Goal: Information Seeking & Learning: Learn about a topic

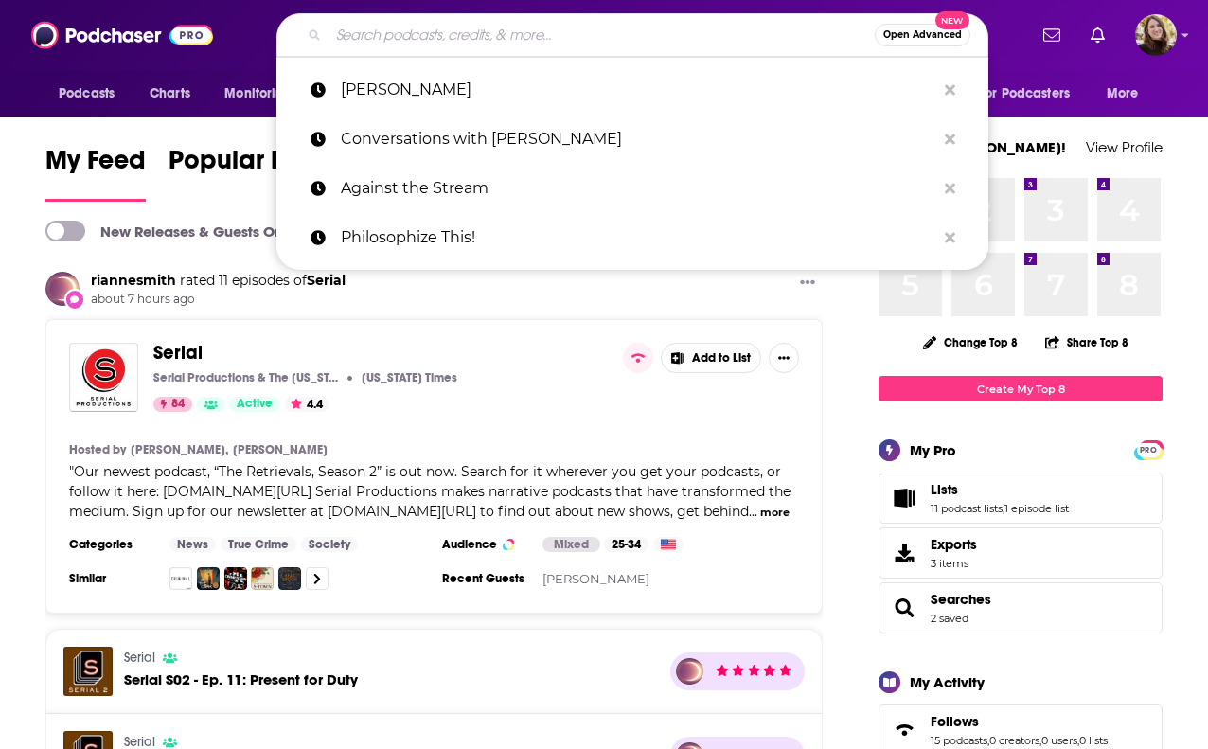
click at [511, 29] on input "Search podcasts, credits, & more..." at bounding box center [601, 35] width 546 height 30
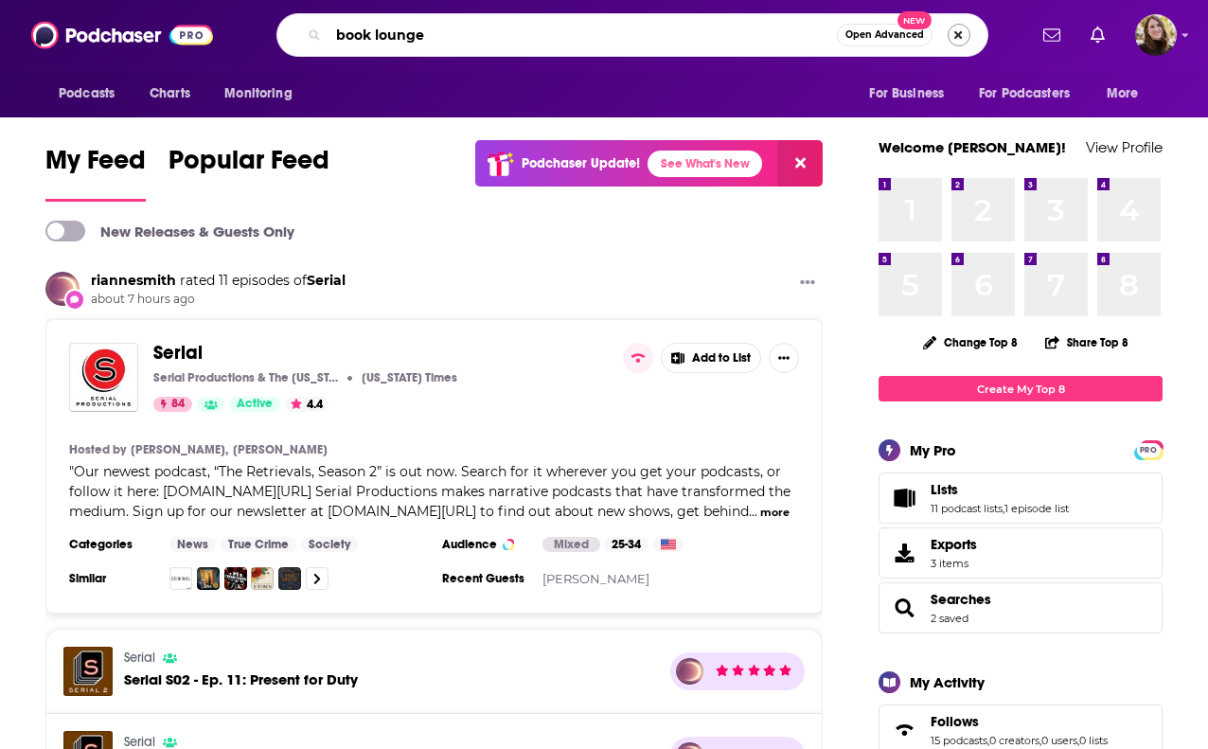
type input "book lounge"
click at [957, 39] on button "Search podcasts, credits, & more..." at bounding box center [959, 35] width 23 height 23
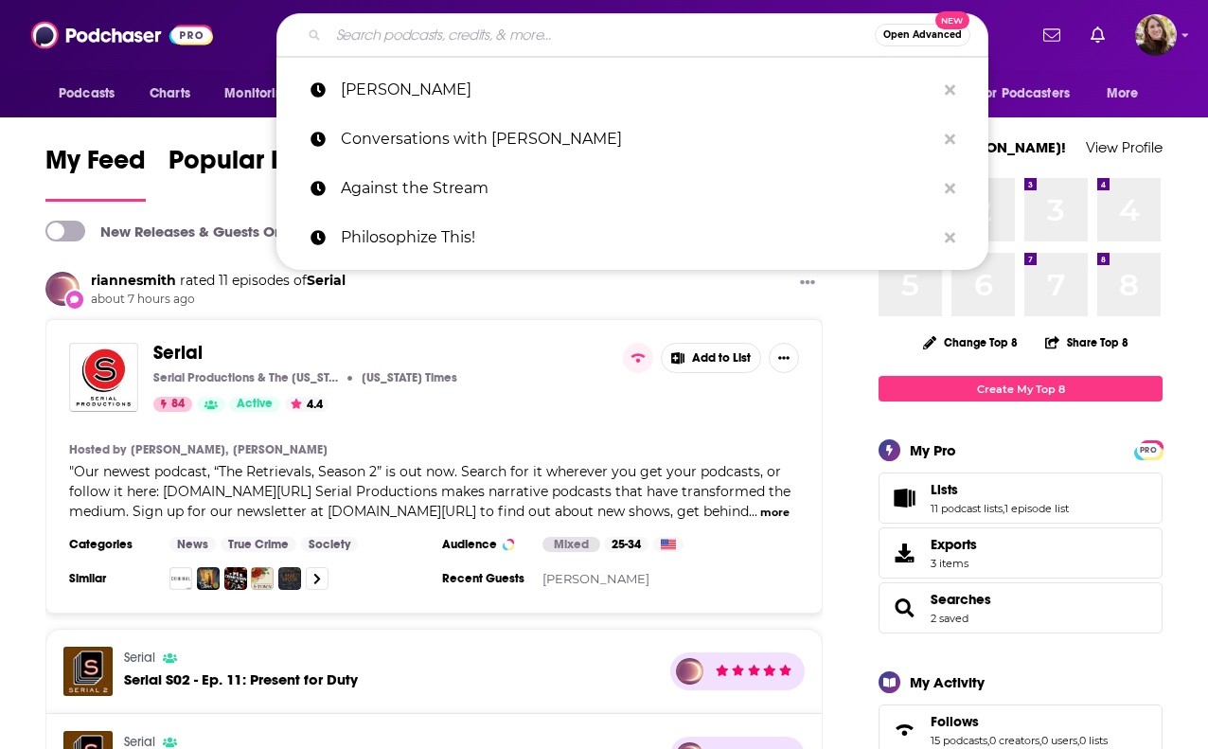
click at [347, 42] on input "Search podcasts, credits, & more..." at bounding box center [601, 35] width 546 height 30
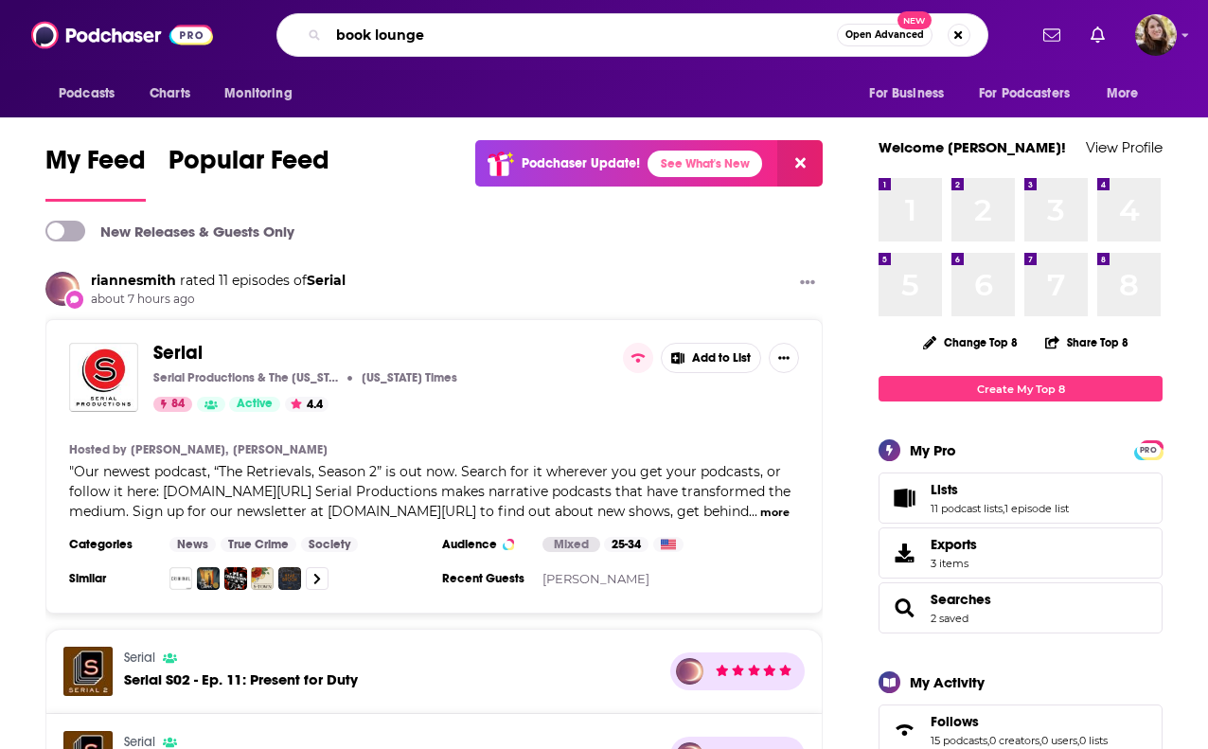
type input "book lounge"
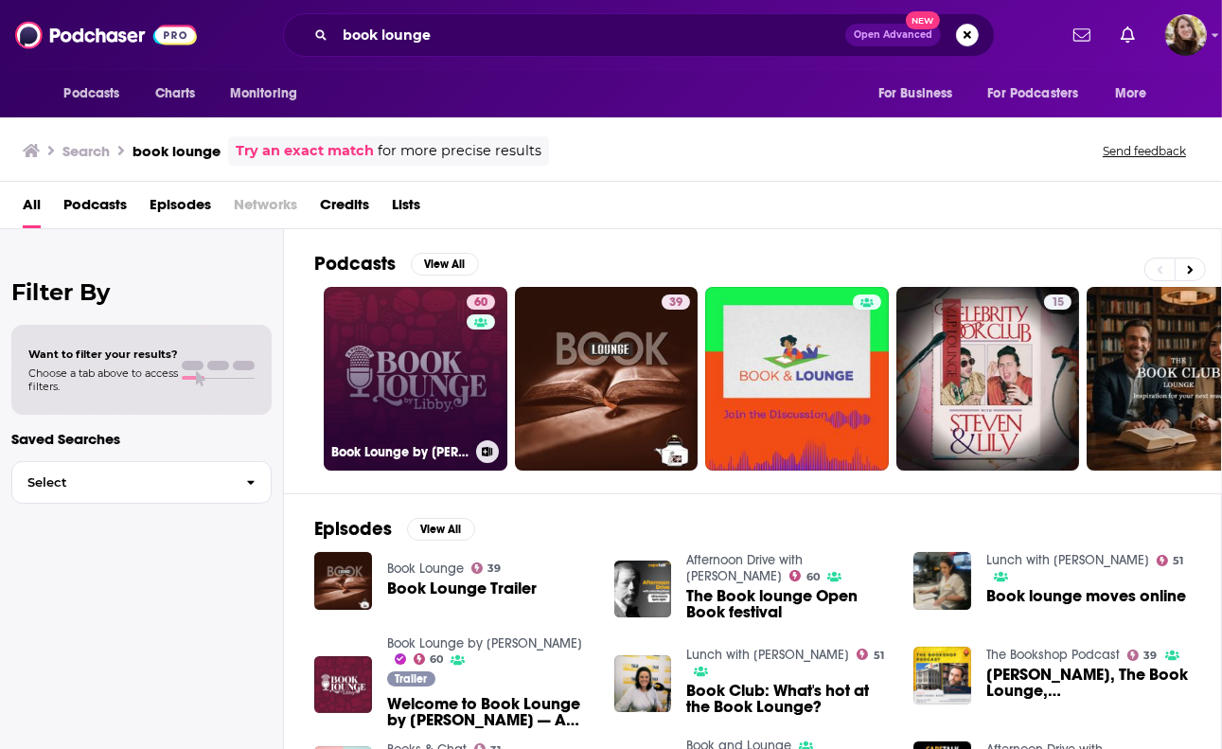
click at [410, 382] on link "60 Book Lounge by [PERSON_NAME]" at bounding box center [416, 379] width 184 height 184
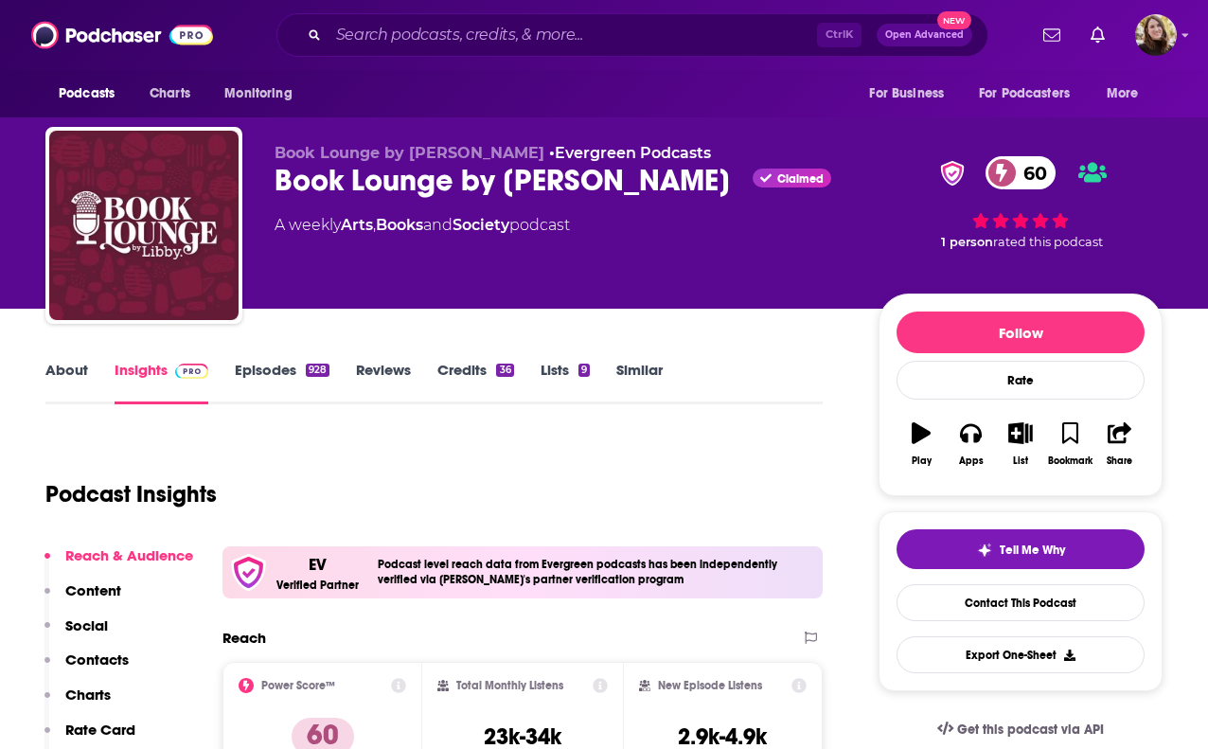
click at [299, 380] on link "Episodes 928" at bounding box center [282, 383] width 95 height 44
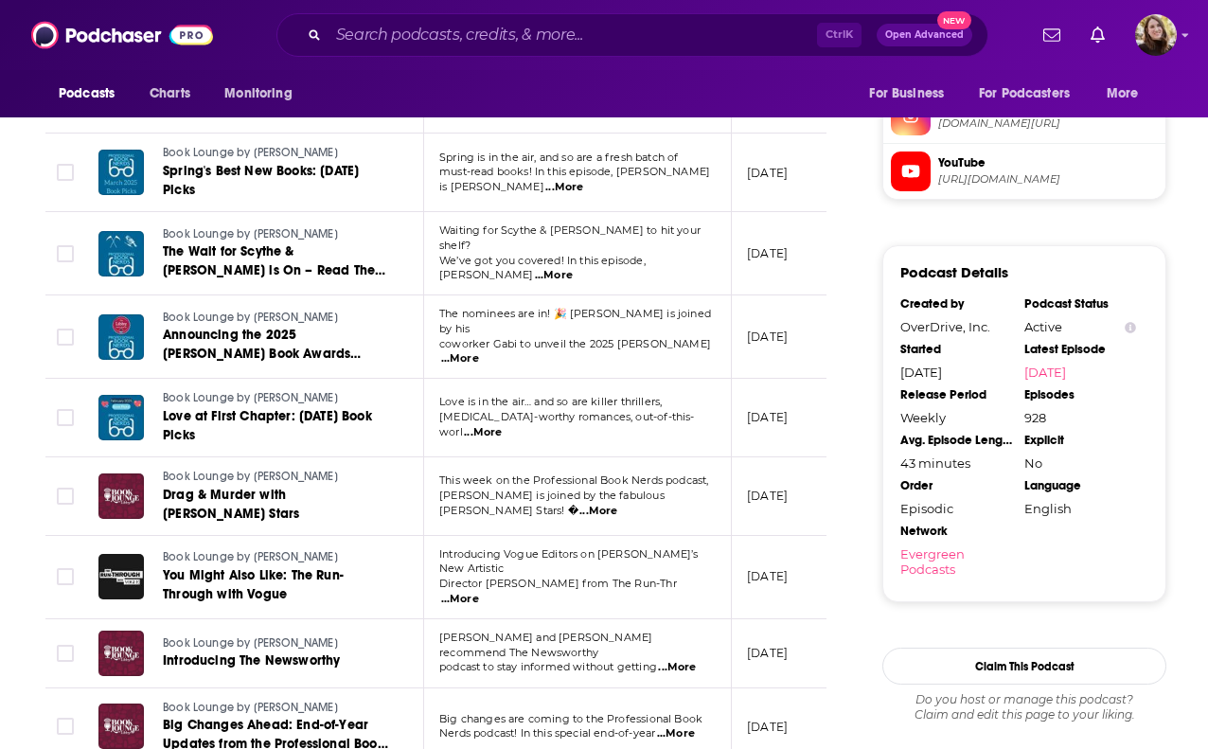
scroll to position [1988, 0]
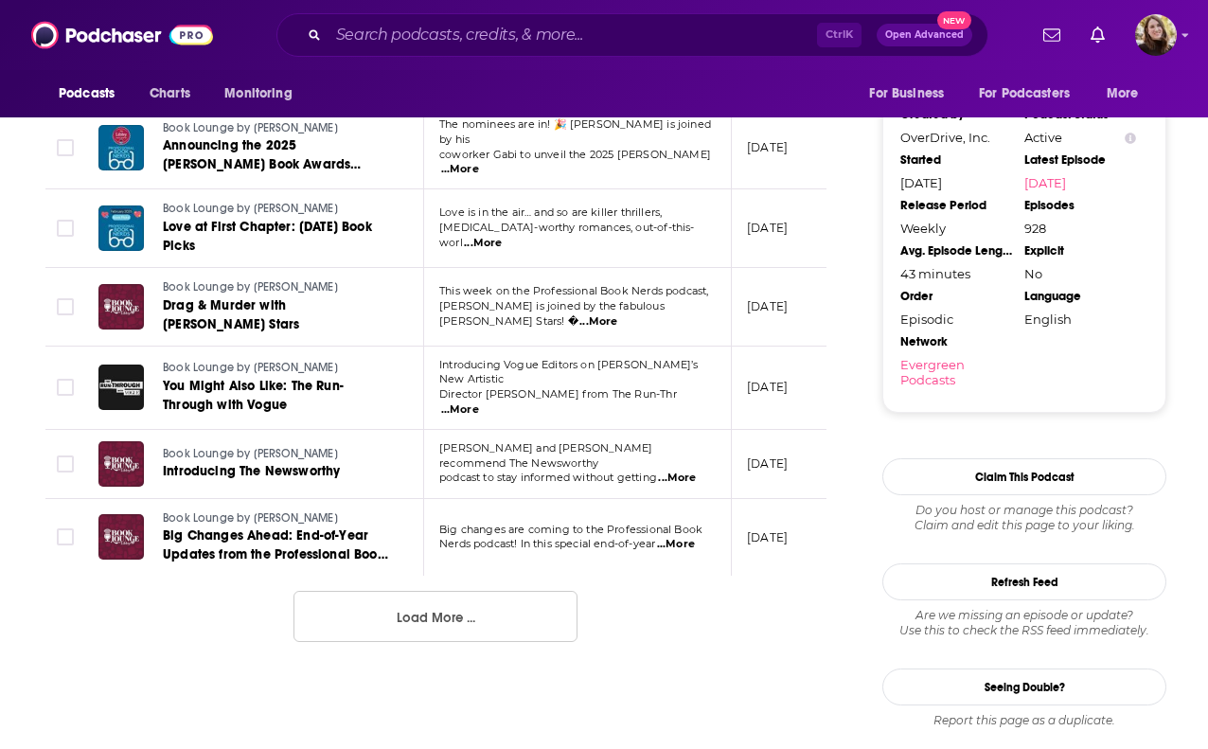
drag, startPoint x: 425, startPoint y: 548, endPoint x: 435, endPoint y: 538, distance: 14.7
click at [425, 591] on button "Load More ..." at bounding box center [435, 616] width 284 height 51
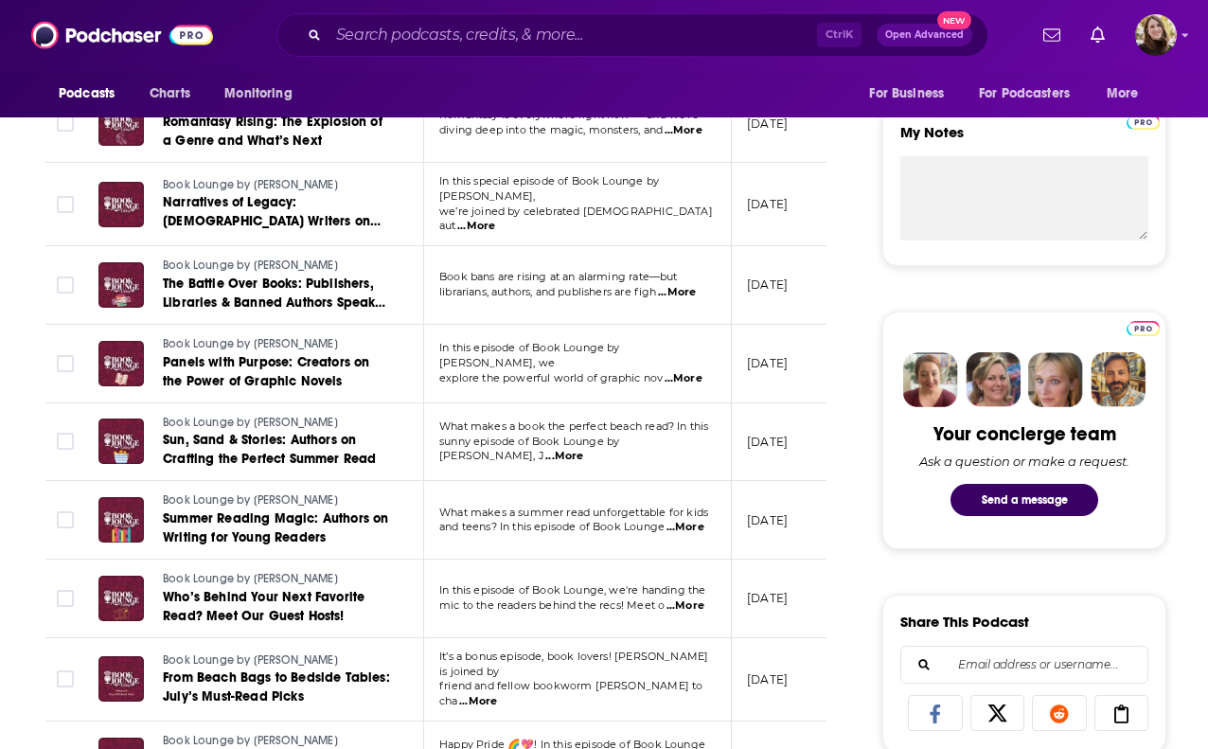
scroll to position [0, 0]
